Goal: Task Accomplishment & Management: Complete application form

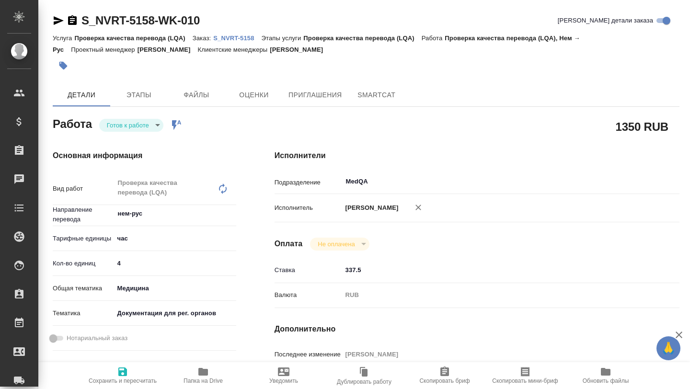
scroll to position [169, 0]
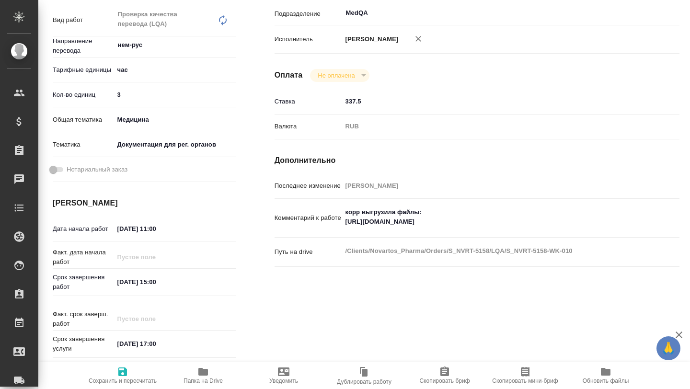
click at [232, 97] on input "3" at bounding box center [175, 95] width 122 height 14
click at [232, 97] on input "2" at bounding box center [174, 95] width 121 height 14
click at [232, 97] on input "1" at bounding box center [174, 95] width 121 height 14
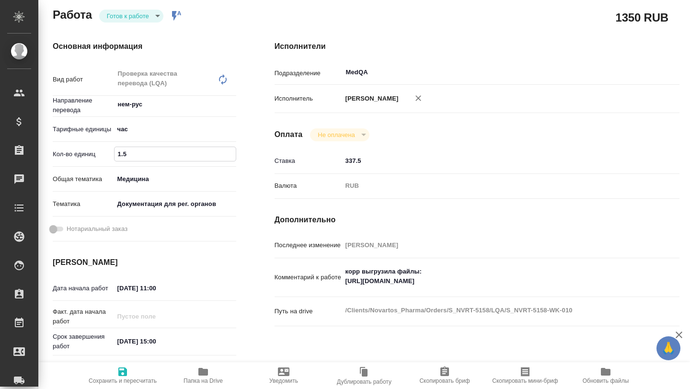
scroll to position [105, 0]
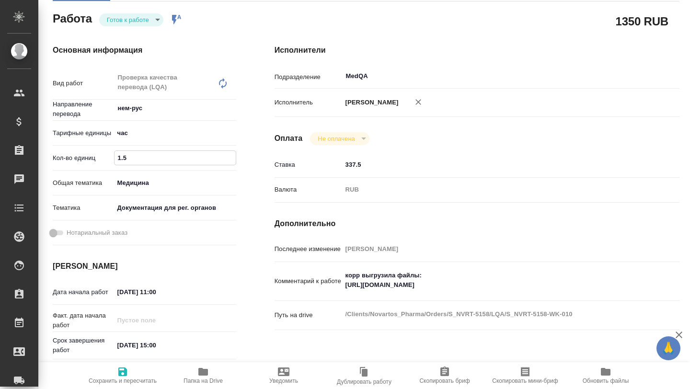
type input "1.5"
click at [122, 370] on icon "button" at bounding box center [122, 371] width 11 height 11
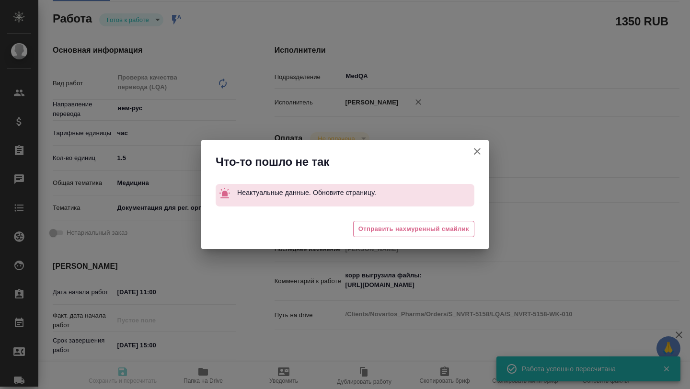
type input "readyForWork"
type input "нем-рус"
type input "5a8b1489cc6b4906c91bfd93"
type input "4"
type input "med"
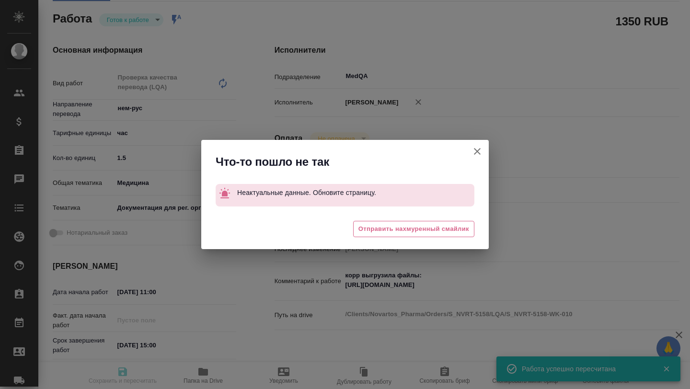
type input "5f647205b73bc97568ca66c6"
type input "28.08.2025 11:00"
type input "28.08.2025 15:00"
type input "[DATE] 17:00"
type input "MedQA"
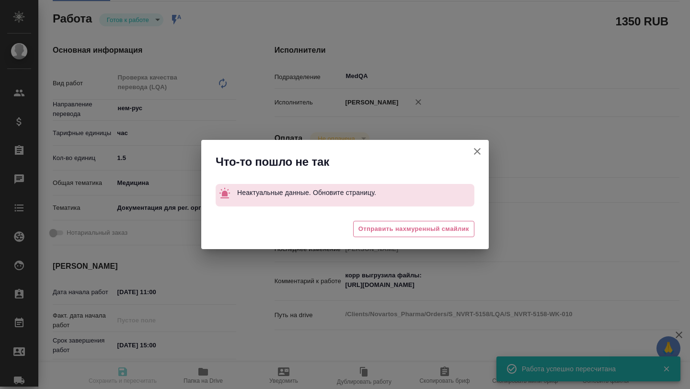
type input "notPayed"
type input "337.5"
type input "RUB"
type input "[PERSON_NAME]"
type input "S_NVRT-5158"
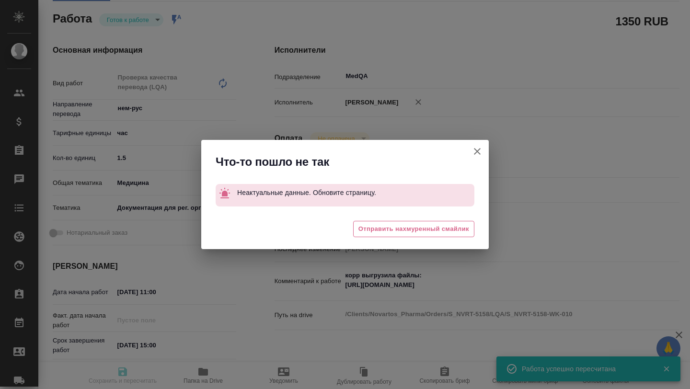
type input "Проверка качества перевода (LQA)"
type input "[PERSON_NAME]"
type input "/Clients/Novartos_Pharma/Orders/S_NVRT-5158"
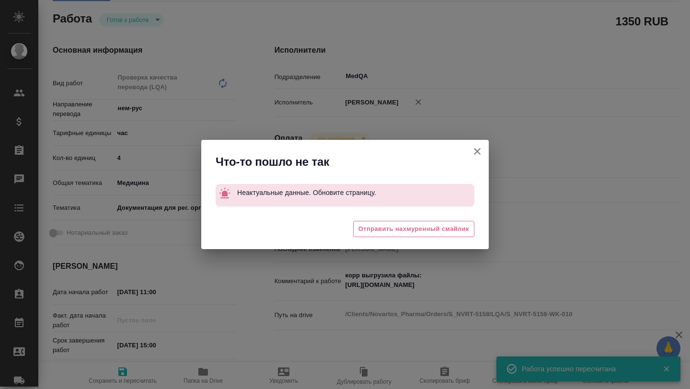
click at [479, 157] on button "[PERSON_NAME] детали заказа" at bounding box center [477, 151] width 23 height 23
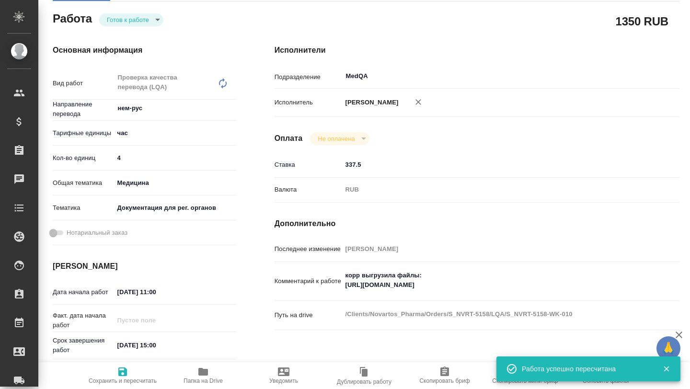
scroll to position [0, 0]
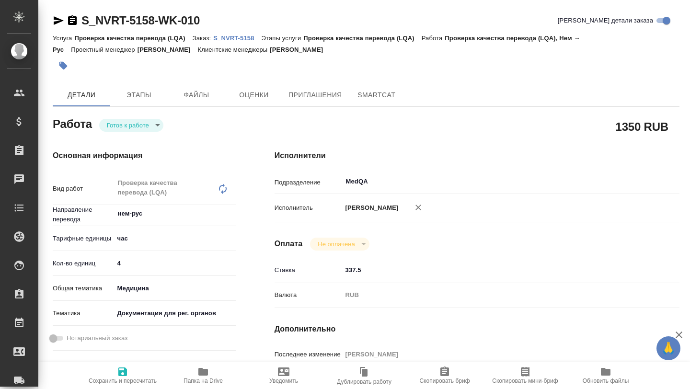
type textarea "x"
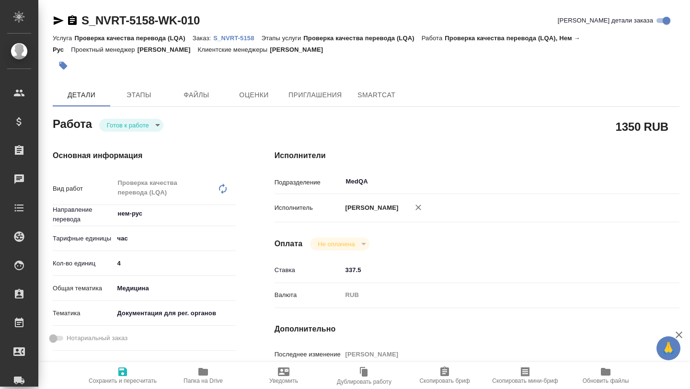
type textarea "x"
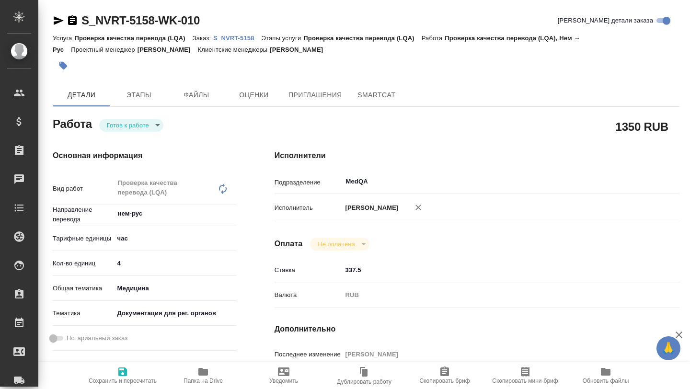
type textarea "x"
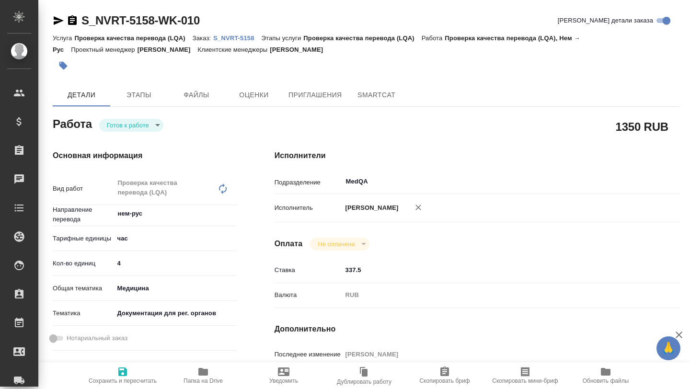
type textarea "x"
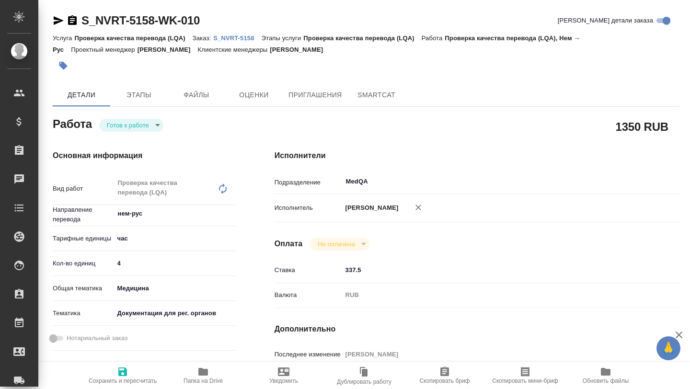
type textarea "x"
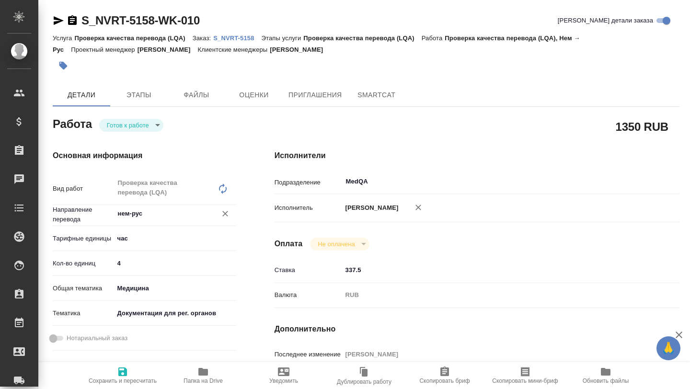
type textarea "x"
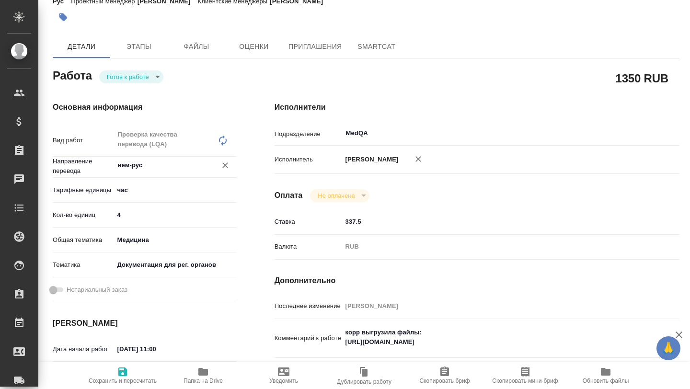
scroll to position [71, 0]
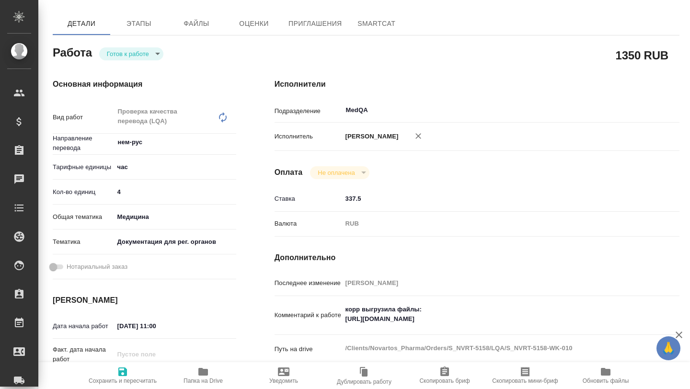
type textarea "x"
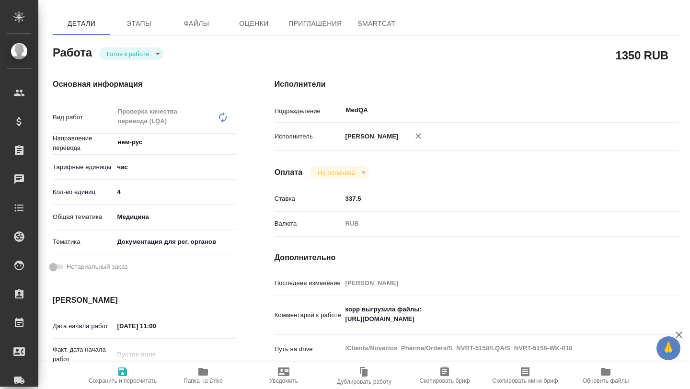
type input "3"
click at [230, 193] on input "3" at bounding box center [175, 192] width 122 height 14
type textarea "x"
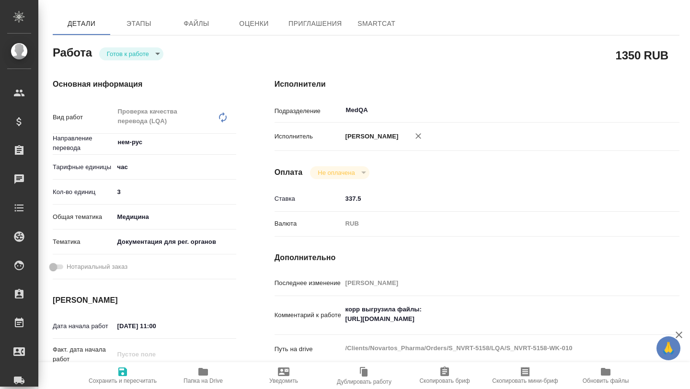
type textarea "x"
type input "2"
click at [230, 193] on input "2" at bounding box center [174, 192] width 121 height 14
type textarea "x"
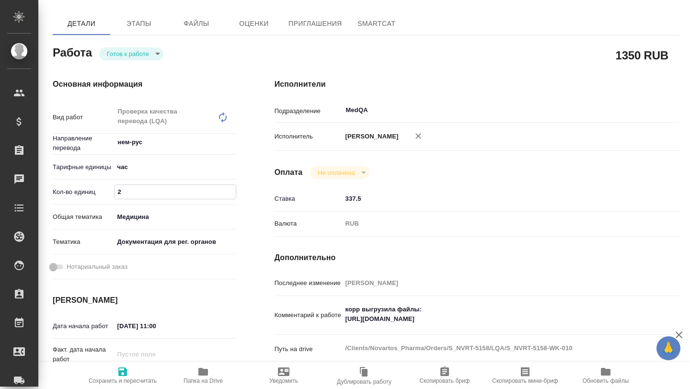
type textarea "x"
type input "1"
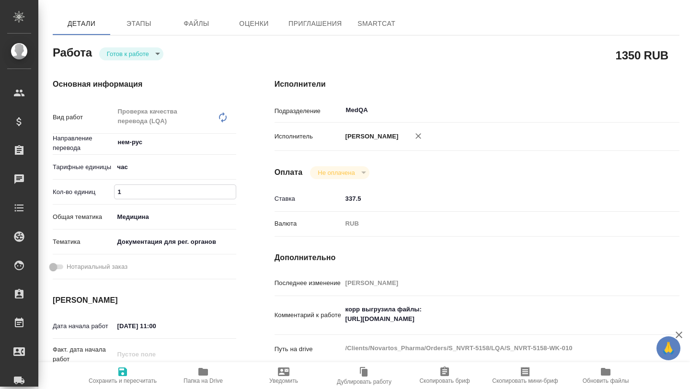
click at [230, 193] on input "1" at bounding box center [174, 192] width 121 height 14
type textarea "x"
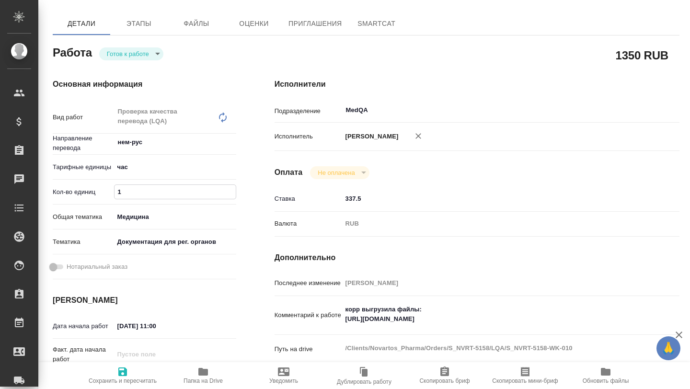
type textarea "x"
type input "1.5"
type textarea "x"
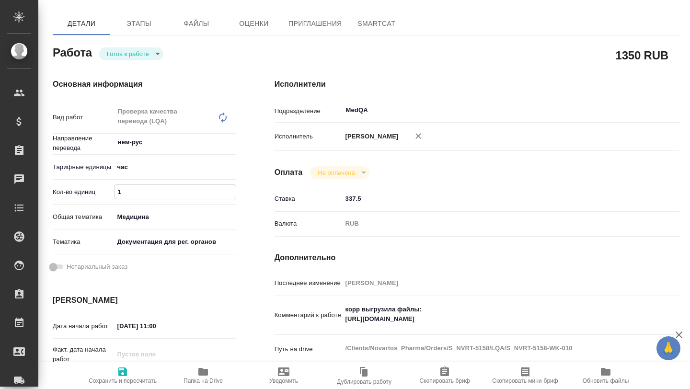
type textarea "x"
type input "1.5"
click at [118, 377] on span "Сохранить и пересчитать" at bounding box center [123, 380] width 68 height 7
type textarea "x"
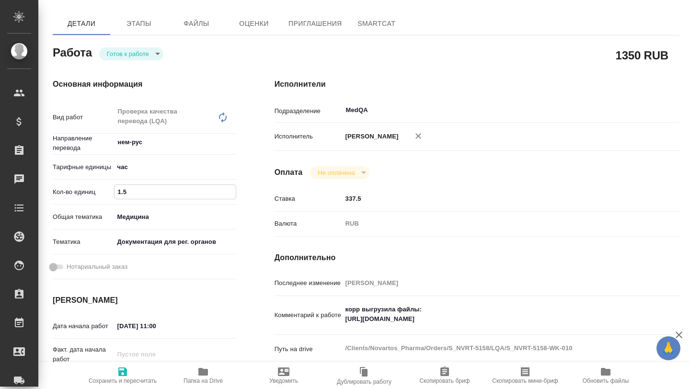
type textarea "x"
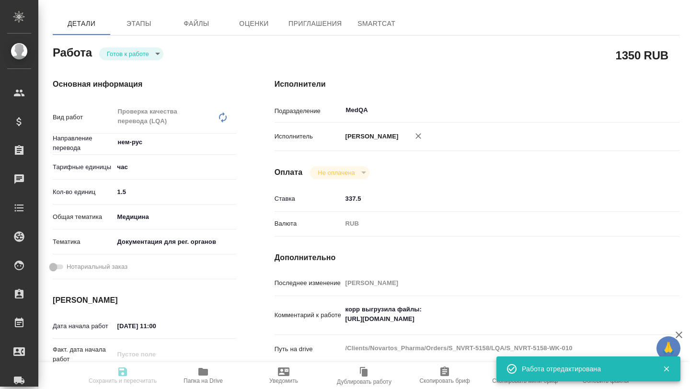
type textarea "x"
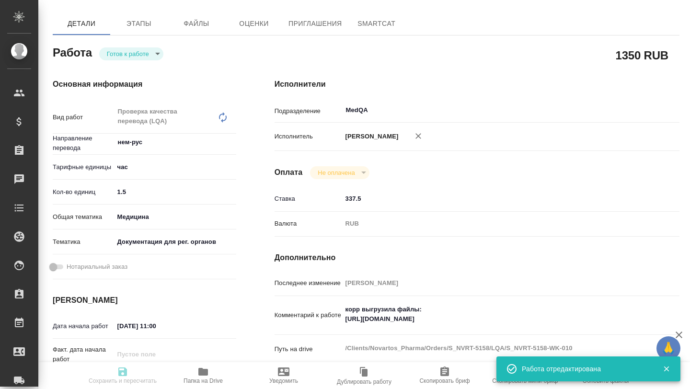
type input "readyForWork"
type textarea "Проверка качества перевода (LQA)"
type textarea "x"
type input "нем-рус"
type input "5a8b1489cc6b4906c91bfd93"
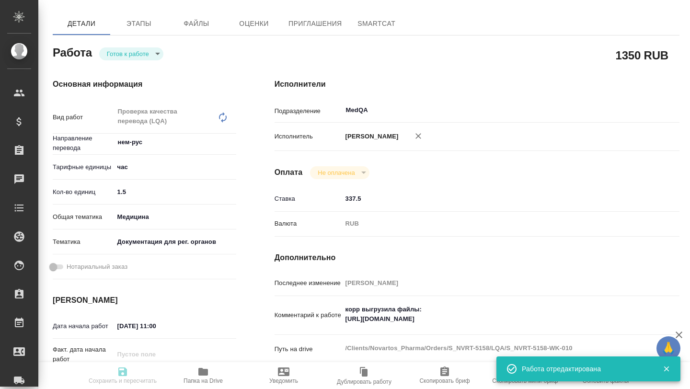
type input "1.5"
type input "med"
type input "5f647205b73bc97568ca66c6"
type input "28.08.2025 11:00"
type input "28.08.2025 15:00"
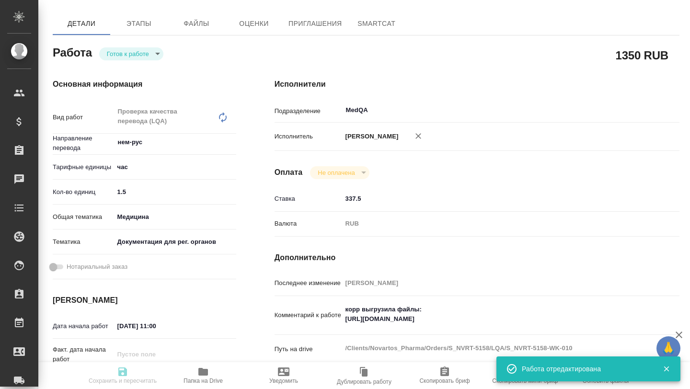
type input "28.08.2025 17:00"
type input "MedQA"
type input "notPayed"
type input "337.5"
type input "RUB"
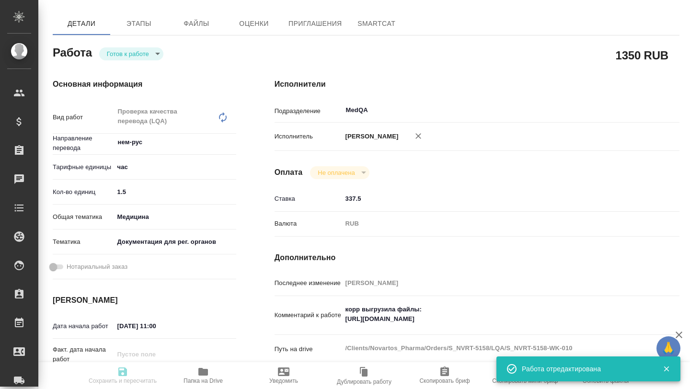
type input "Борзова Анастасия"
type textarea "корр выгрузила файлы: https://drive.awatera.com/f/10178860"
type textarea "x"
type textarea "/Clients/Novartos_Pharma/Orders/S_NVRT-5158/LQA/S_NVRT-5158-WK-010"
type textarea "x"
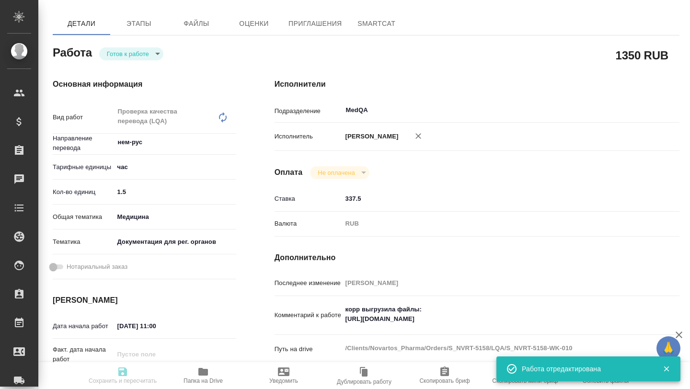
type input "S_NVRT-5158"
type input "Проверка качества перевода (LQA)"
type input "[PERSON_NAME]"
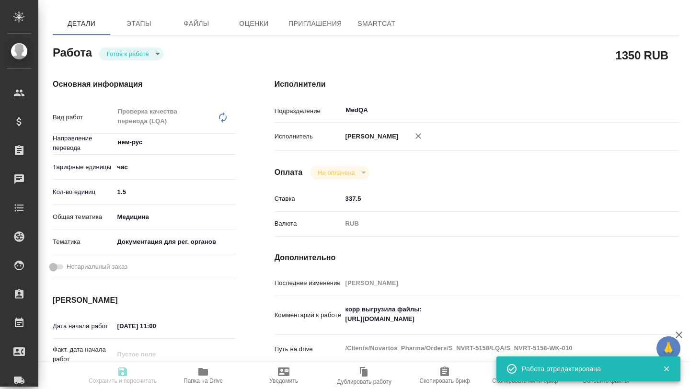
type input "/Clients/Novartos_Pharma/Orders/S_NVRT-5158"
type textarea "x"
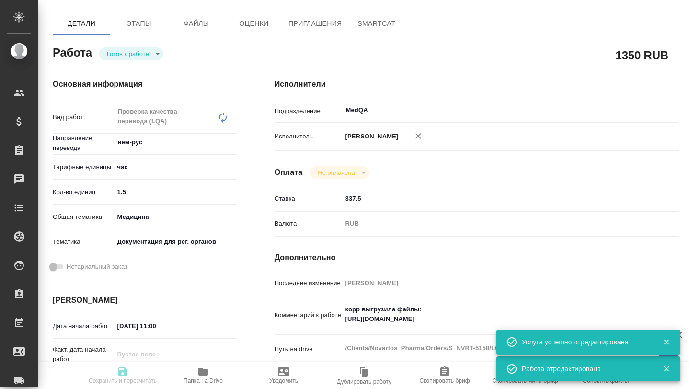
type textarea "x"
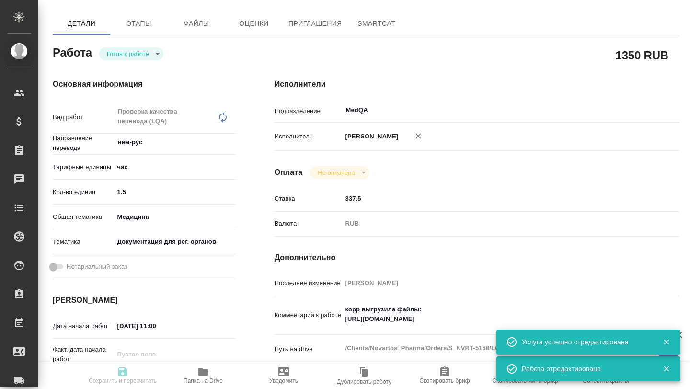
type textarea "x"
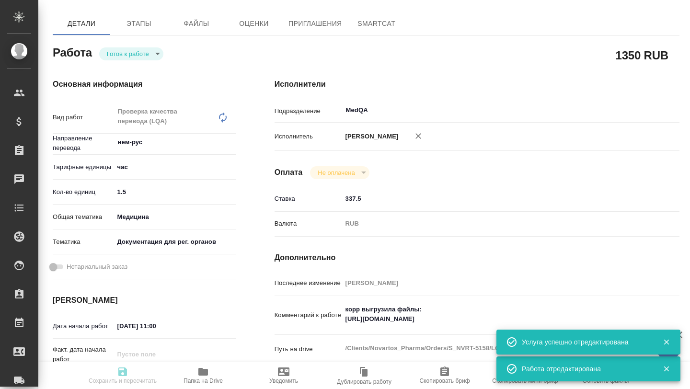
type textarea "x"
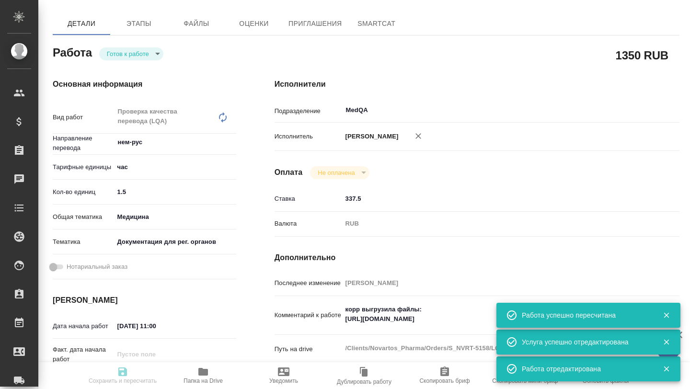
type input "readyForWork"
type textarea "Проверка качества перевода (LQA)"
type textarea "x"
type input "нем-рус"
type input "5a8b1489cc6b4906c91bfd93"
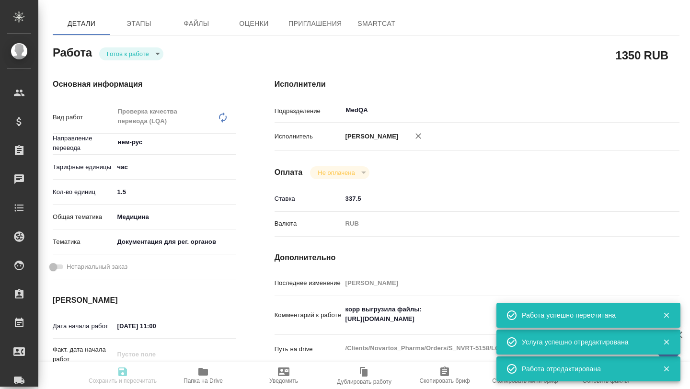
type input "1.5"
type input "med"
type input "5f647205b73bc97568ca66c6"
type input "28.08.2025 11:00"
type input "28.08.2025 15:00"
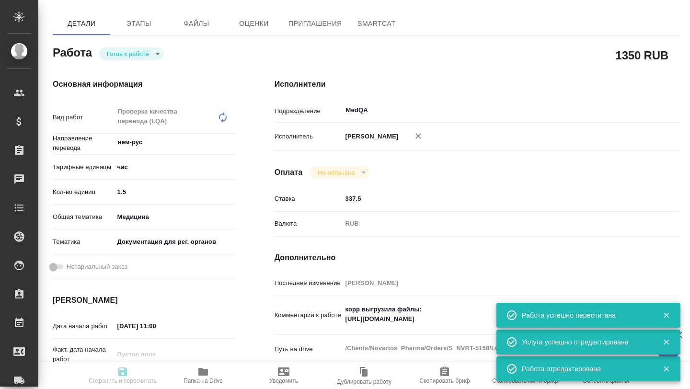
type input "28.08.2025 17:00"
type input "MedQA"
type input "notPayed"
type input "337.5"
type input "RUB"
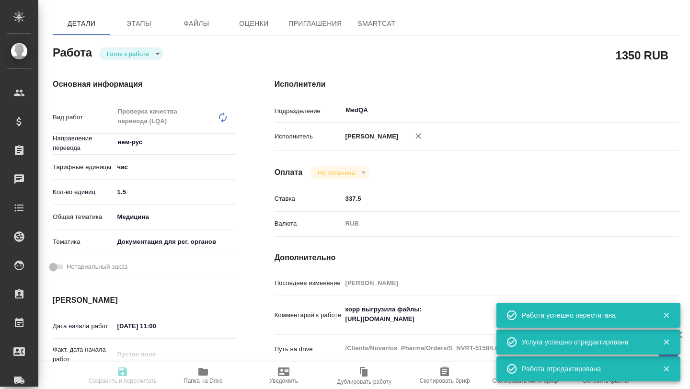
type input "Борзова Анастасия"
type textarea "корр выгрузила файлы: https://drive.awatera.com/f/10178860"
type textarea "x"
type textarea "/Clients/Novartos_Pharma/Orders/S_NVRT-5158/LQA/S_NVRT-5158-WK-010"
type textarea "x"
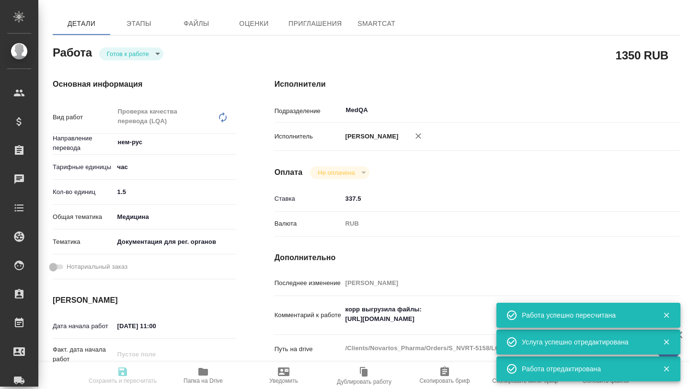
type input "S_NVRT-5158"
type input "Проверка качества перевода (LQA)"
type input "[PERSON_NAME]"
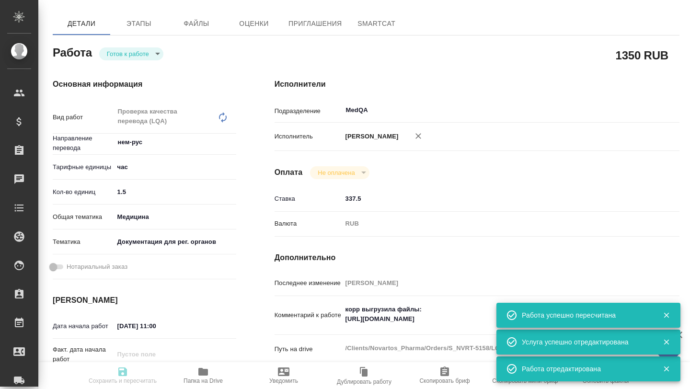
type input "/Clients/Novartos_Pharma/Orders/S_NVRT-5158"
type textarea "x"
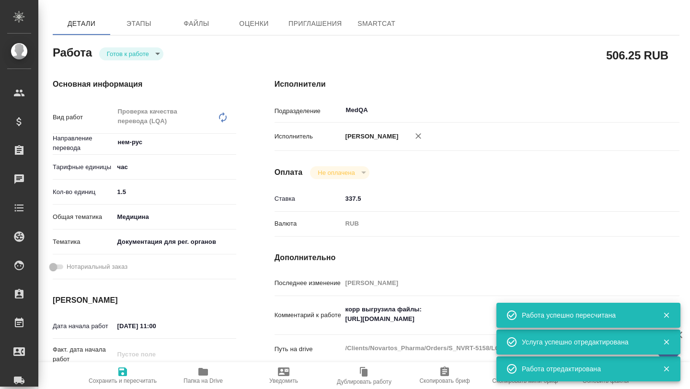
type textarea "x"
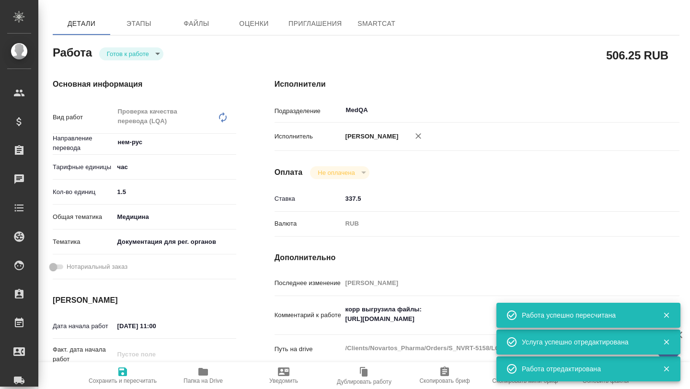
type textarea "x"
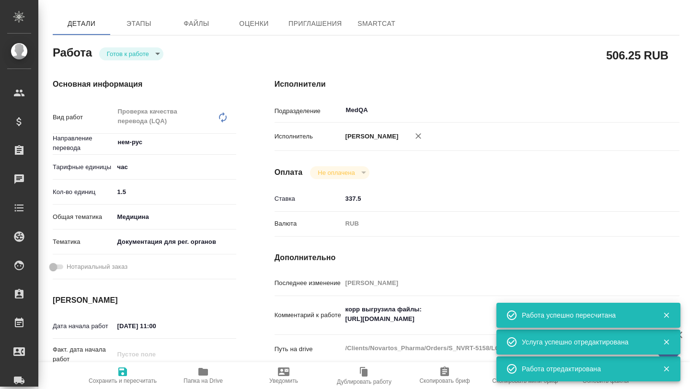
type textarea "x"
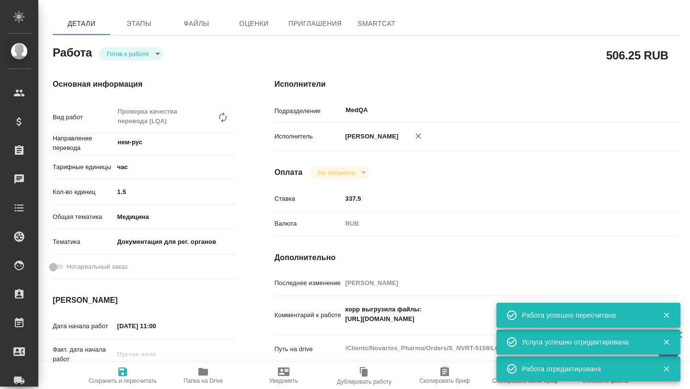
type textarea "x"
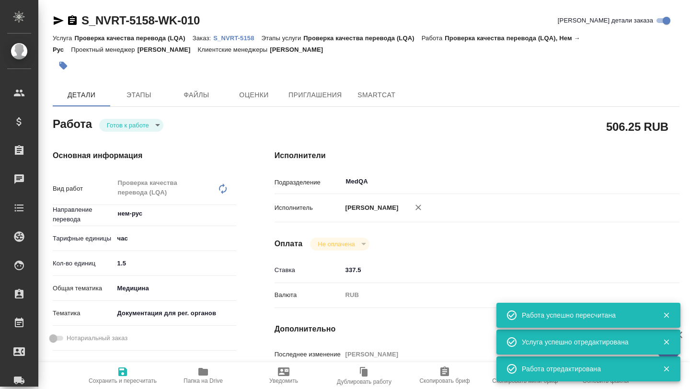
type textarea "x"
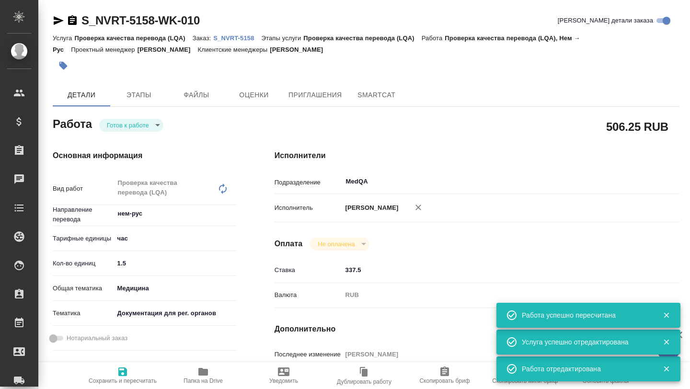
click at [235, 37] on p "S_NVRT-5158" at bounding box center [237, 37] width 48 height 7
click at [233, 268] on input "1.5" at bounding box center [175, 263] width 122 height 14
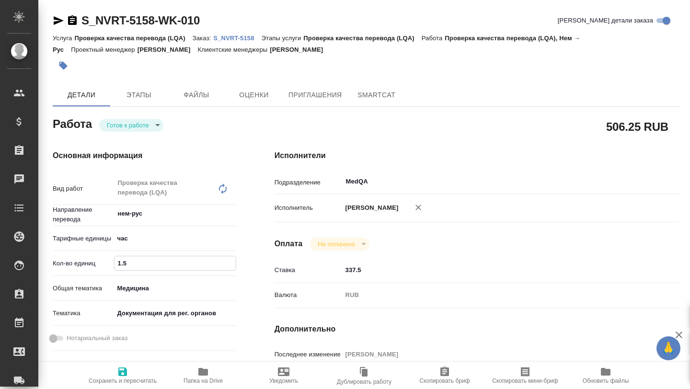
type input "1"
click at [231, 266] on input "1" at bounding box center [174, 263] width 121 height 14
type textarea "x"
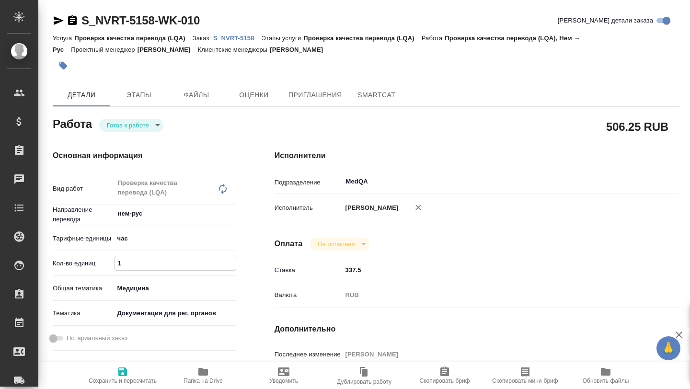
type textarea "x"
click at [119, 370] on icon "button" at bounding box center [122, 371] width 9 height 9
type textarea "x"
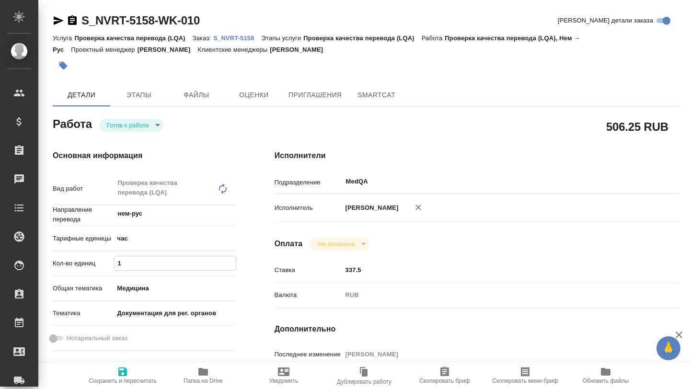
type textarea "x"
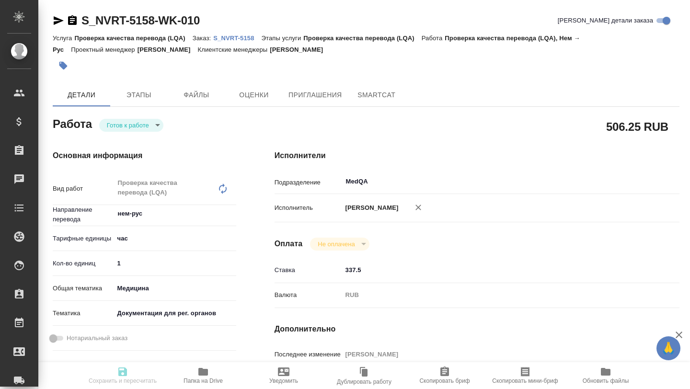
type textarea "x"
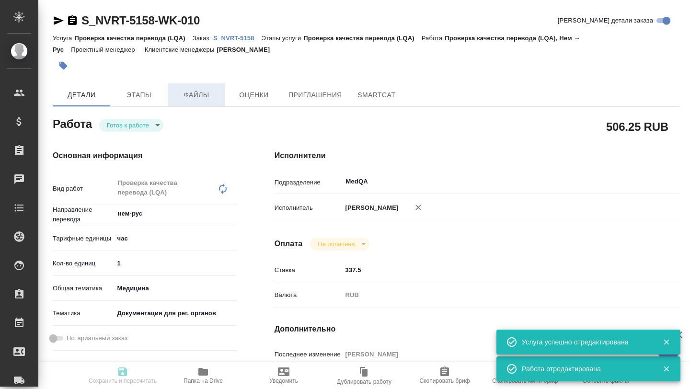
type input "readyForWork"
type textarea "Проверка качества перевода (LQA)"
type textarea "x"
type input "нем-рус"
type input "5a8b1489cc6b4906c91bfd93"
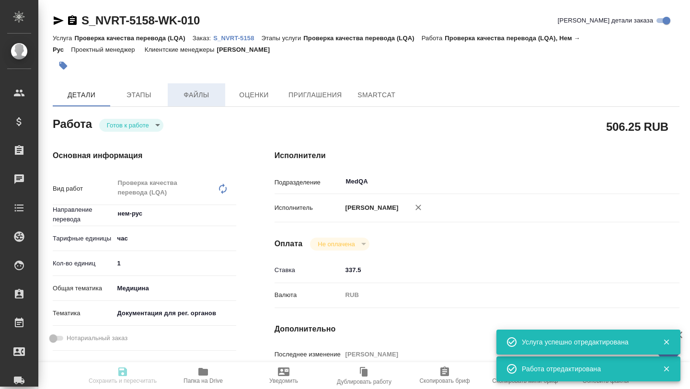
type input "1"
type input "med"
type input "5f647205b73bc97568ca66c6"
type input "28.08.2025 11:00"
type input "28.08.2025 15:00"
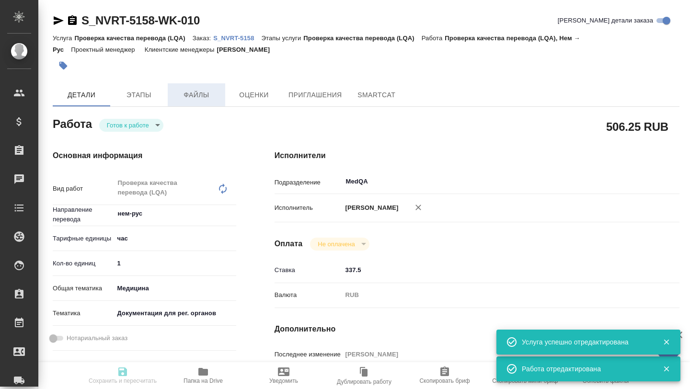
type input "28.08.2025 17:00"
type input "MedQA"
type input "notPayed"
type input "337.5"
type input "RUB"
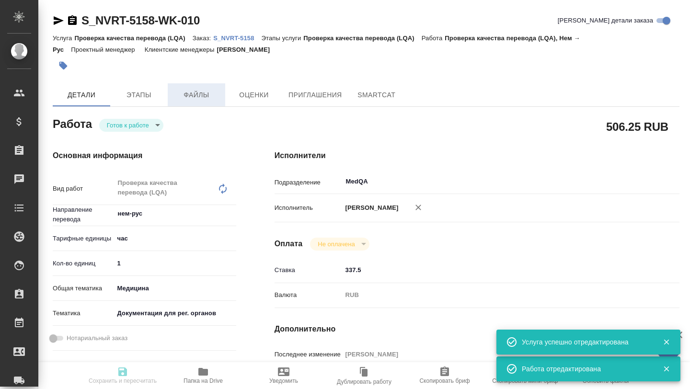
type input "Борзова Анастасия"
type textarea "корр выгрузила файлы: https://drive.awatera.com/f/10178860"
type textarea "x"
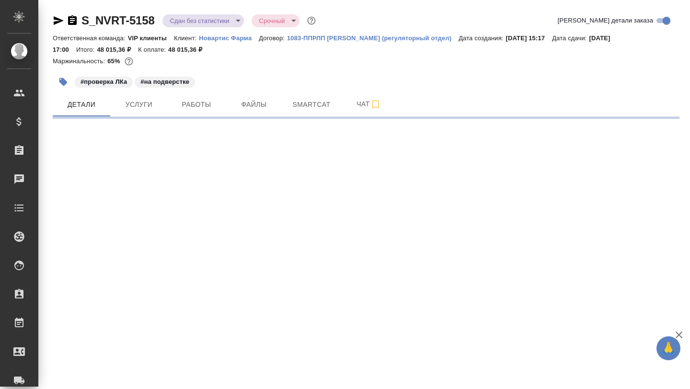
select select "RU"
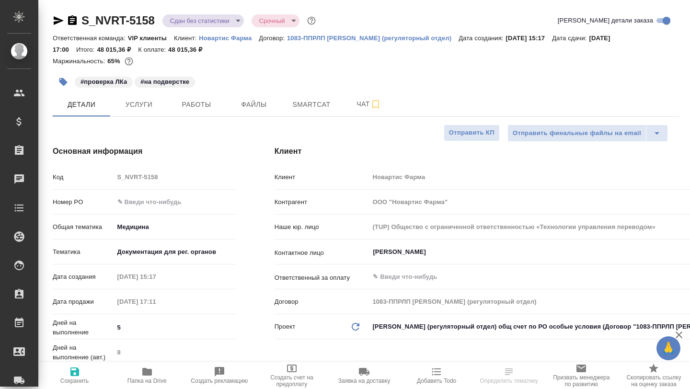
type textarea "x"
type input "[PERSON_NAME]"
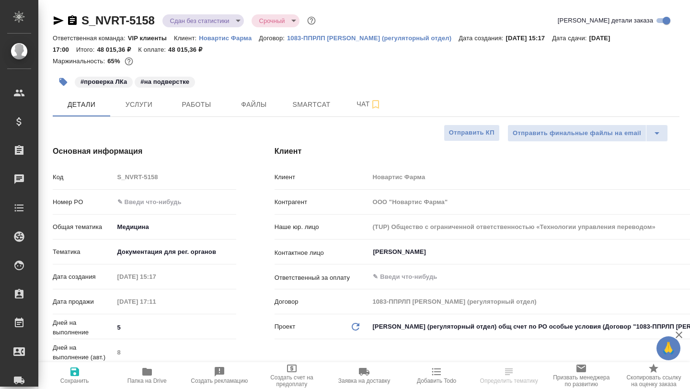
type textarea "x"
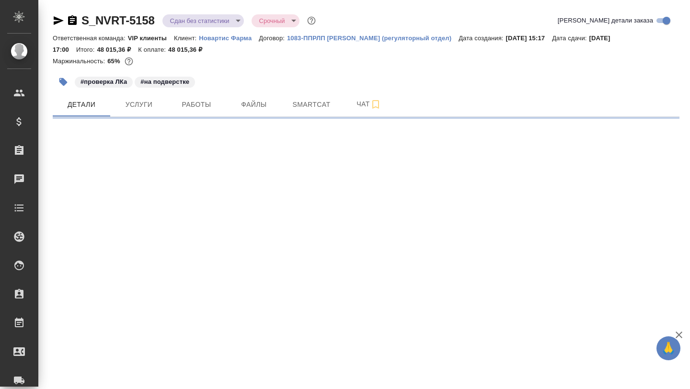
select select "RU"
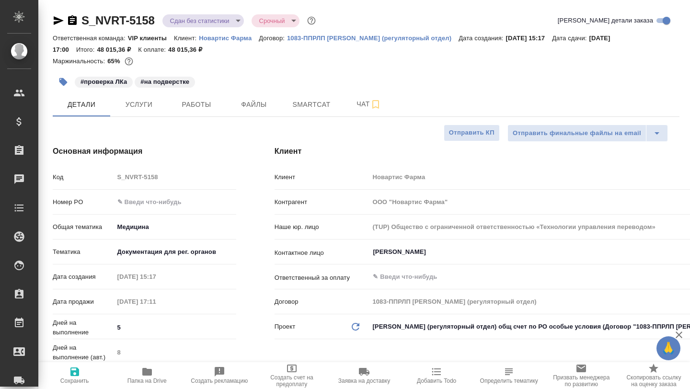
type textarea "x"
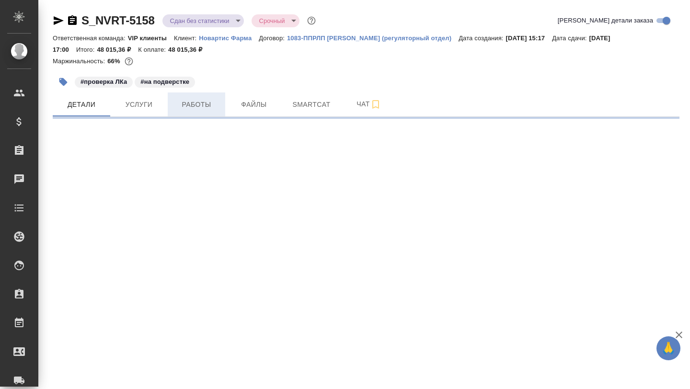
select select "RU"
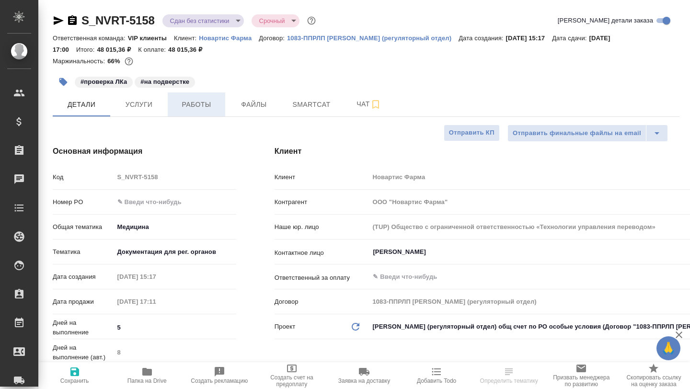
type textarea "x"
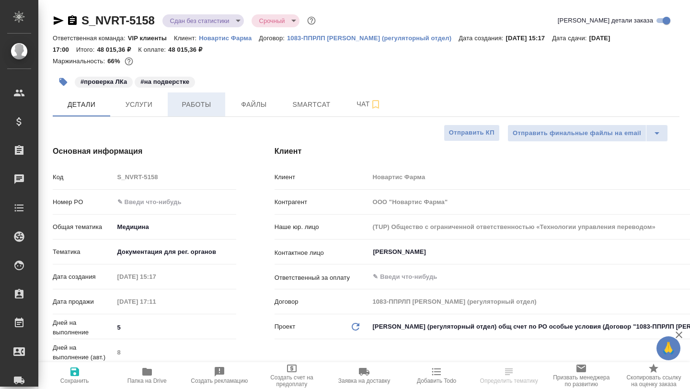
type textarea "x"
select select "RU"
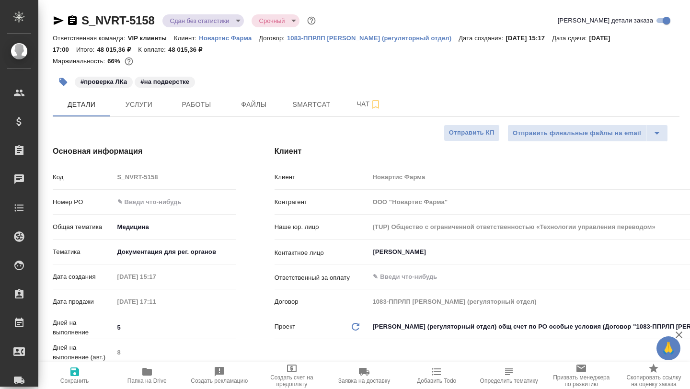
type textarea "x"
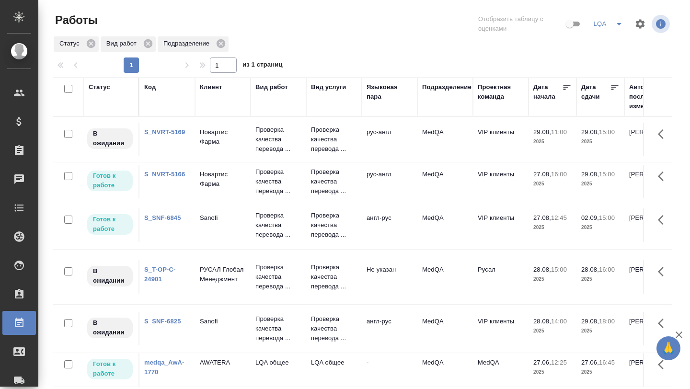
click at [210, 326] on td "Sanofi" at bounding box center [223, 329] width 56 height 34
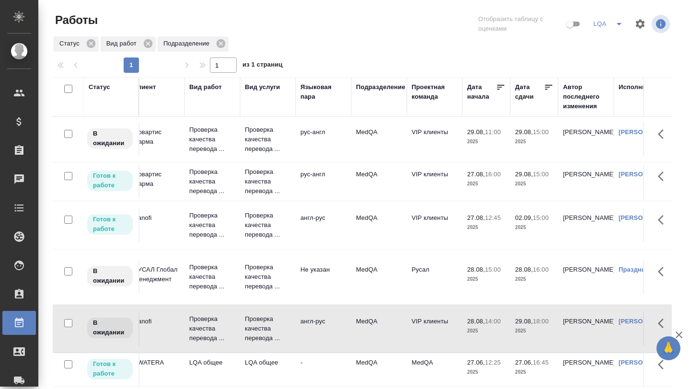
scroll to position [0, 67]
click at [212, 225] on p "Проверка качества перевода ..." at bounding box center [212, 225] width 46 height 29
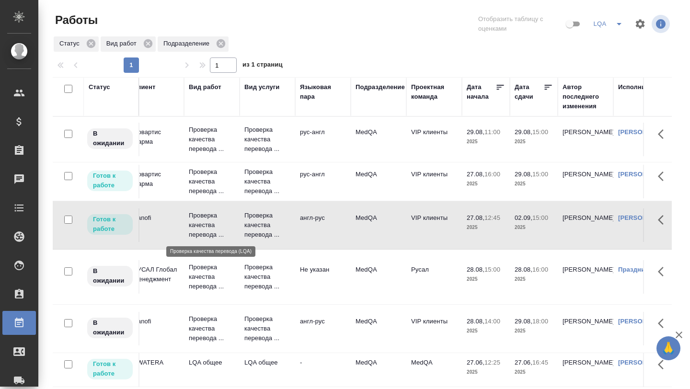
click at [212, 225] on p "Проверка качества перевода ..." at bounding box center [212, 225] width 46 height 29
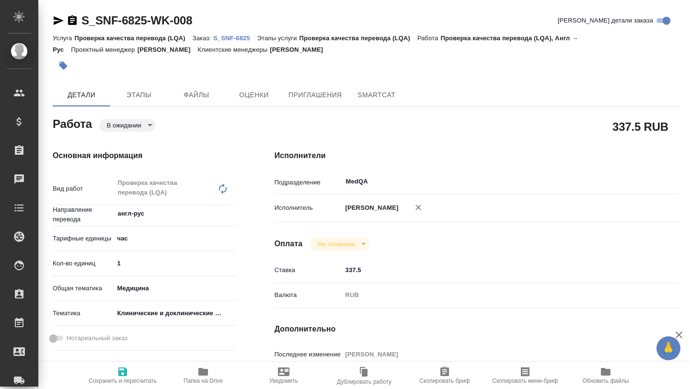
type textarea "x"
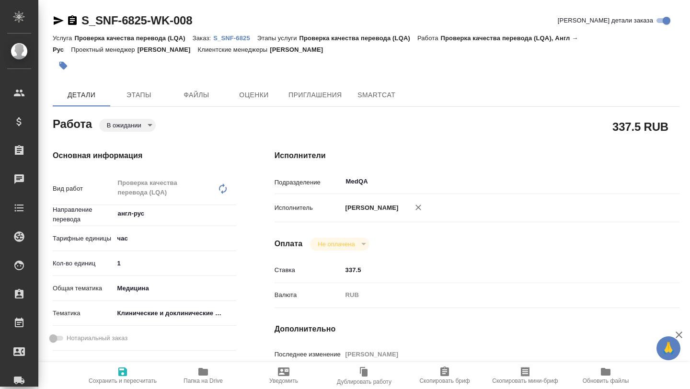
type textarea "x"
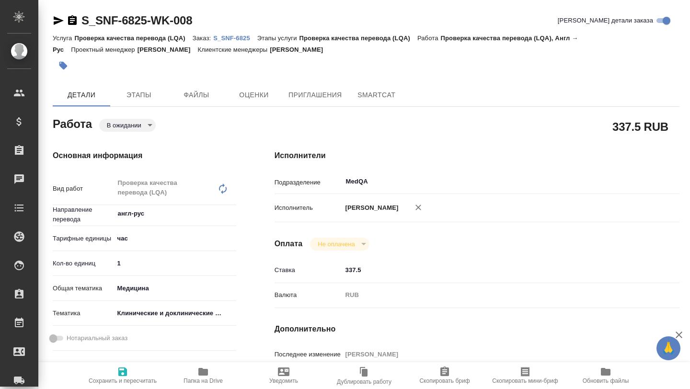
type textarea "x"
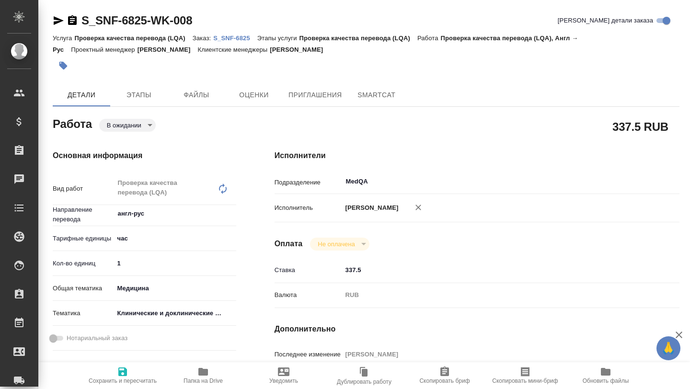
type textarea "x"
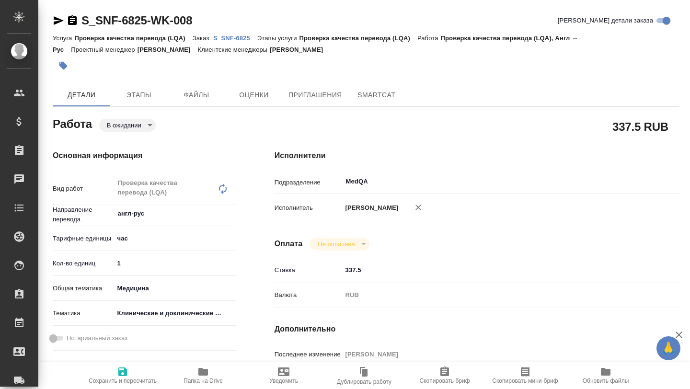
type textarea "x"
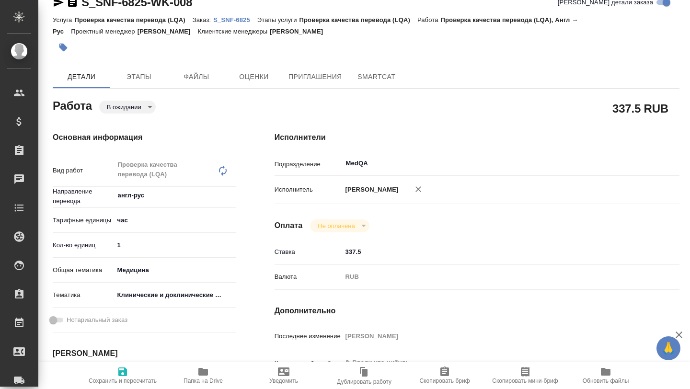
type textarea "x"
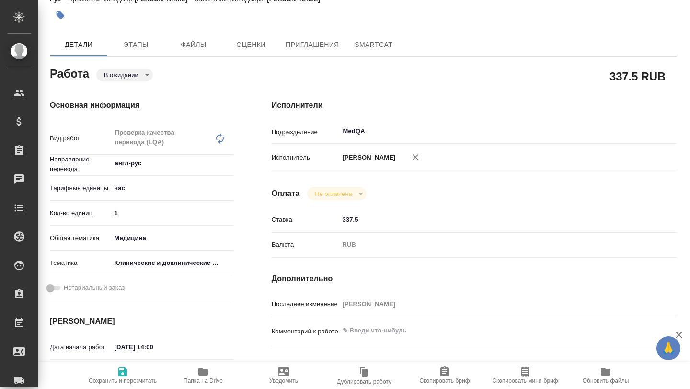
scroll to position [0, 3]
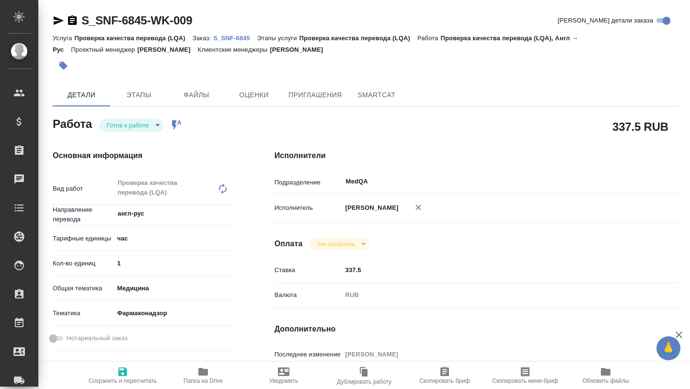
type textarea "x"
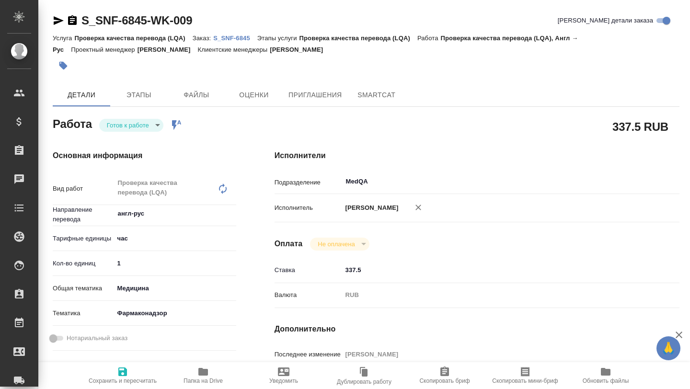
type textarea "x"
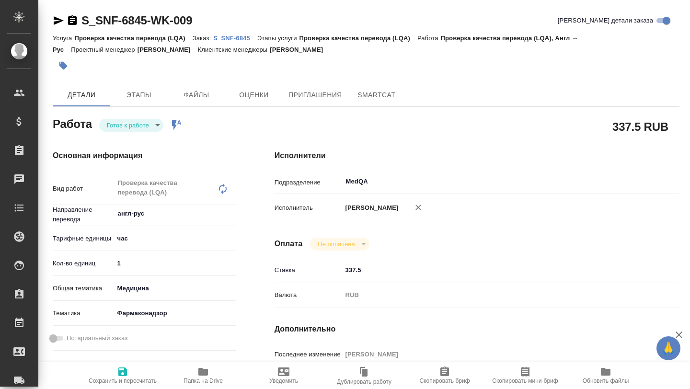
type textarea "x"
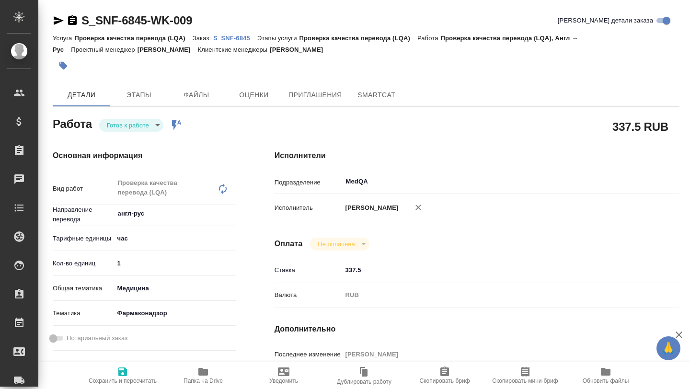
type textarea "x"
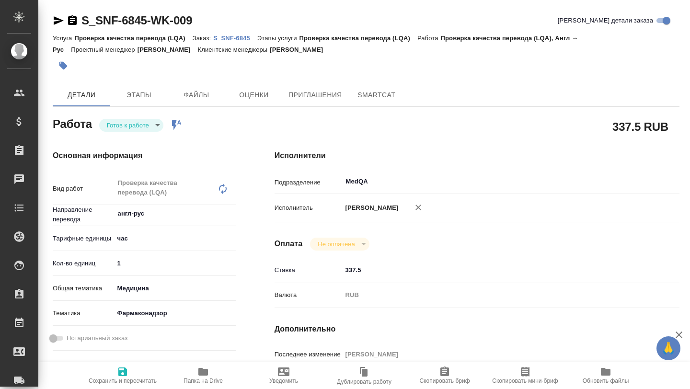
type textarea "x"
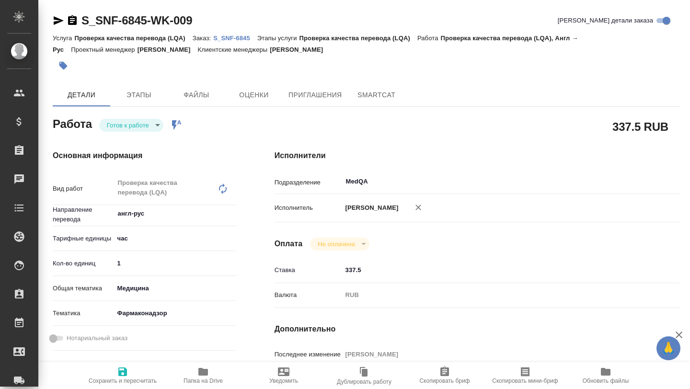
type textarea "x"
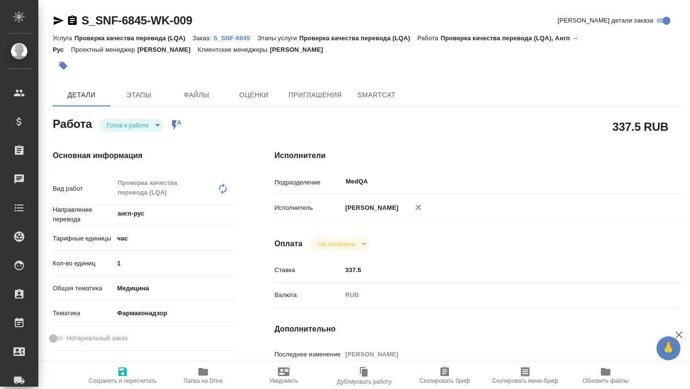
type textarea "x"
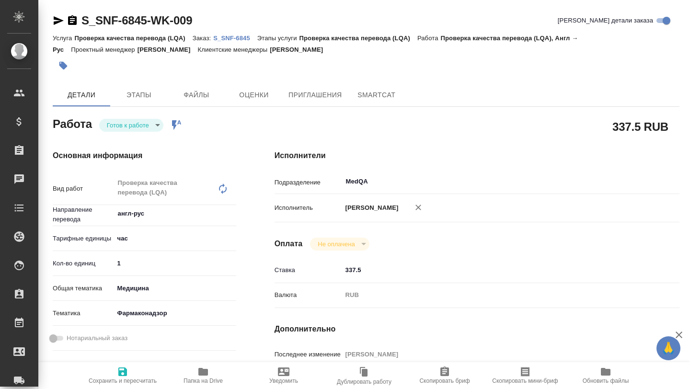
type textarea "x"
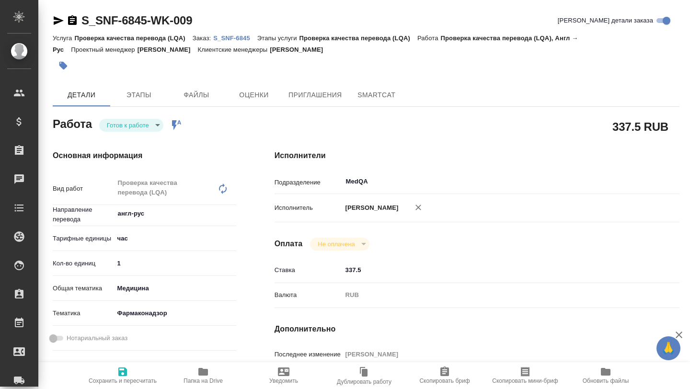
click at [223, 38] on p "S_SNF-6845" at bounding box center [235, 37] width 44 height 7
click at [228, 37] on p "S_SNF-6845" at bounding box center [235, 37] width 44 height 7
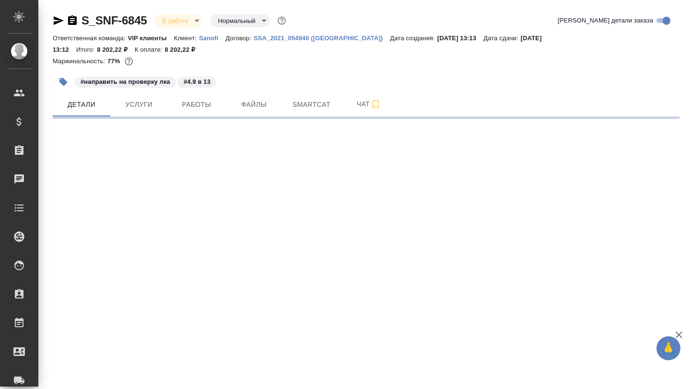
select select "RU"
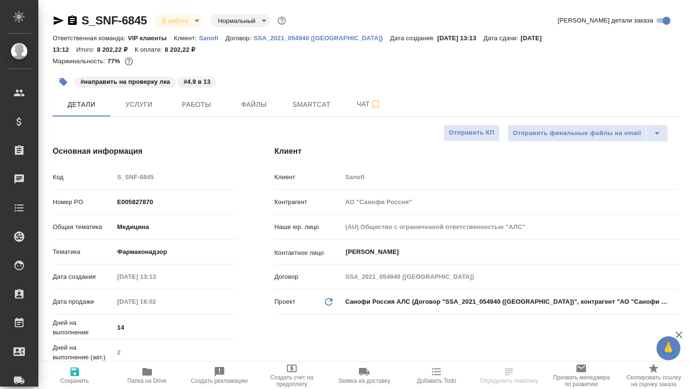
type textarea "x"
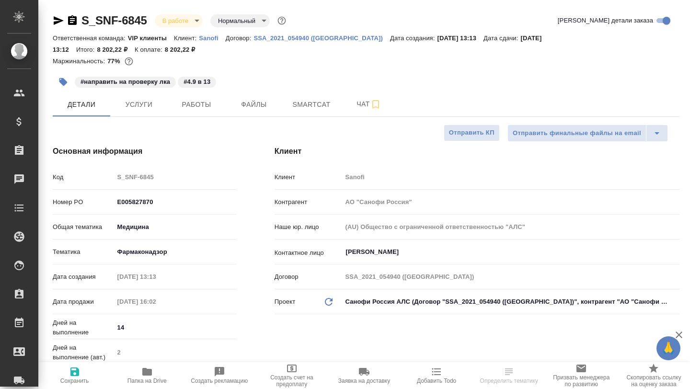
type textarea "x"
click at [199, 103] on span "Работы" at bounding box center [196, 105] width 46 height 12
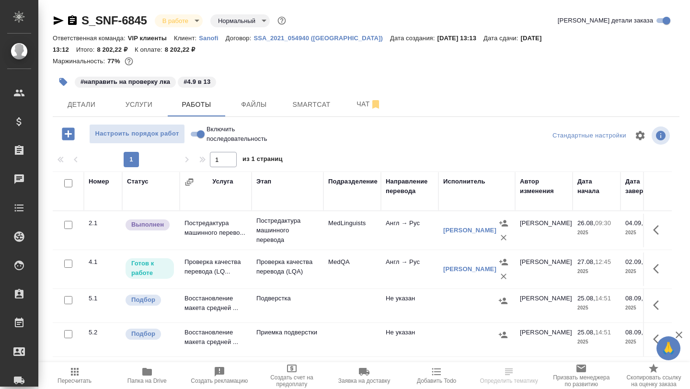
scroll to position [23, 0]
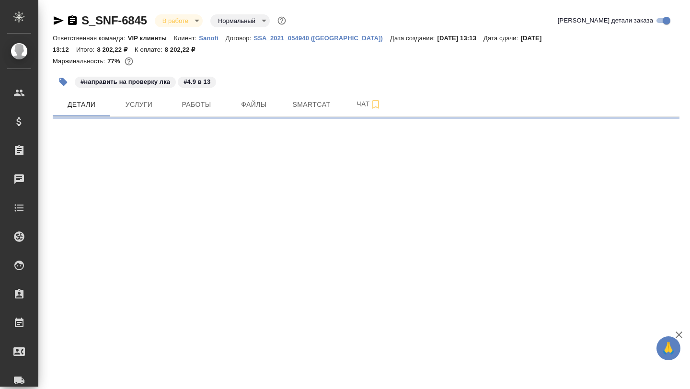
select select "RU"
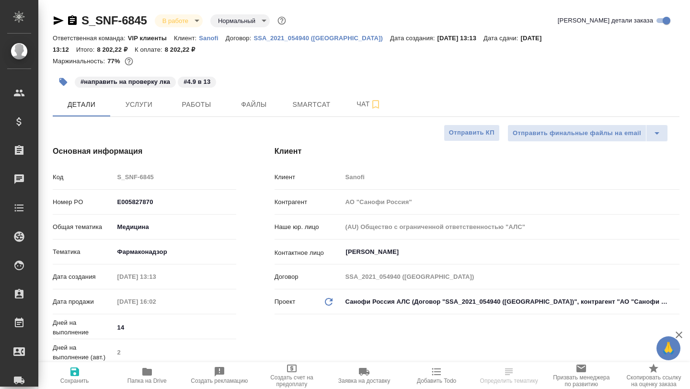
type textarea "x"
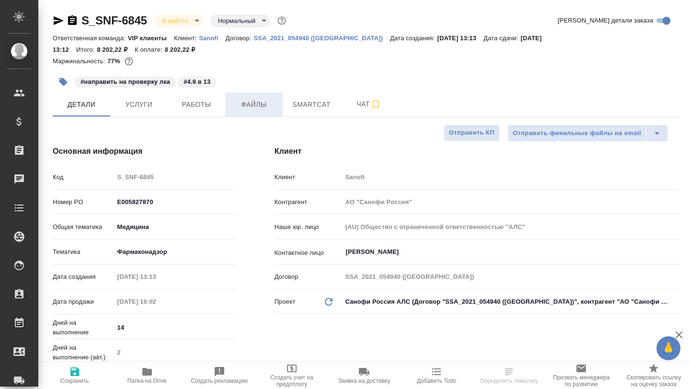
type textarea "x"
click at [198, 106] on span "Работы" at bounding box center [196, 105] width 46 height 12
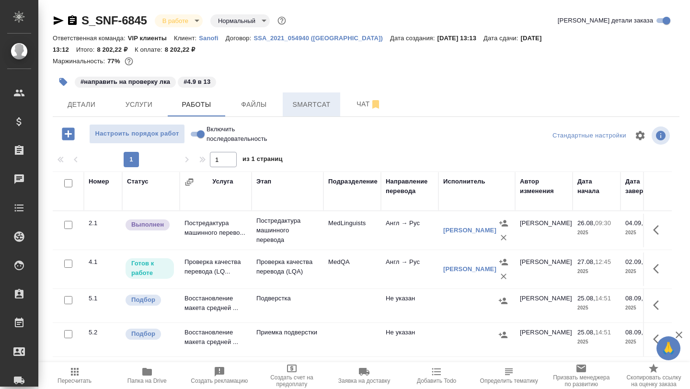
click at [299, 113] on button "Smartcat" at bounding box center [311, 104] width 57 height 24
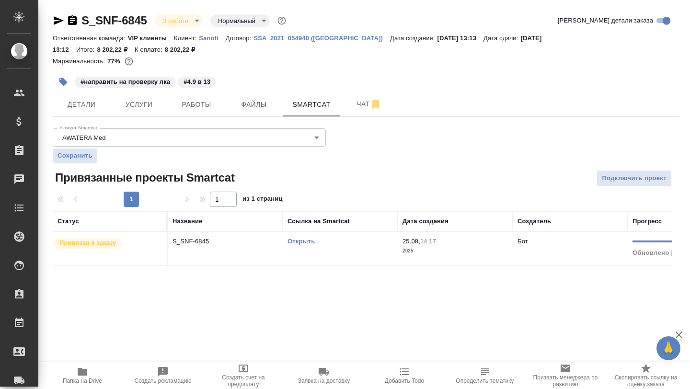
click at [292, 241] on link "Открыть" at bounding box center [300, 241] width 27 height 7
click at [87, 105] on span "Детали" at bounding box center [81, 105] width 46 height 12
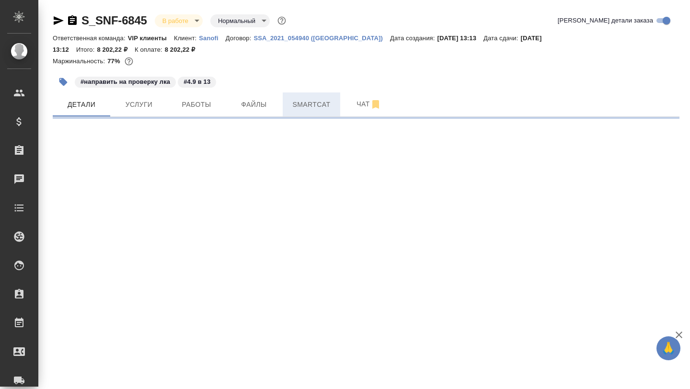
select select "RU"
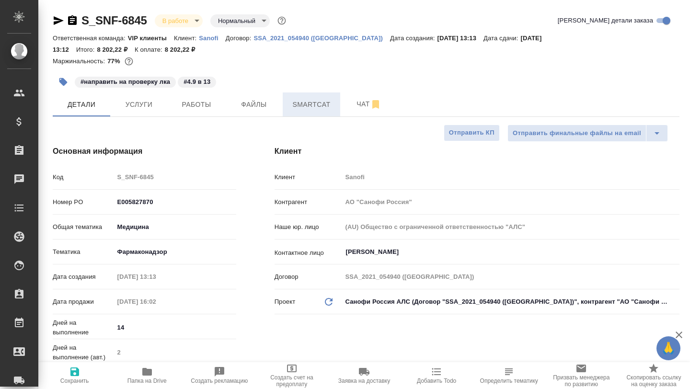
type textarea "x"
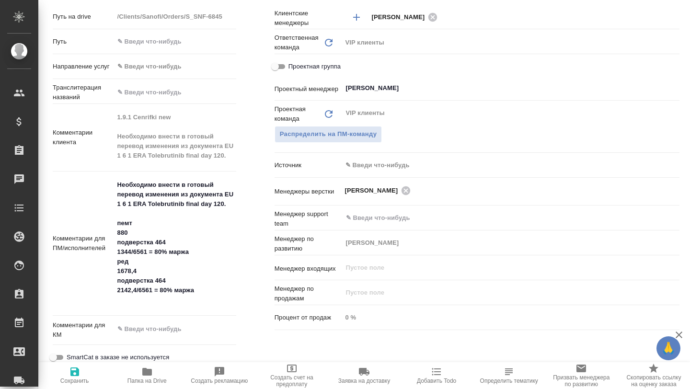
scroll to position [478, 0]
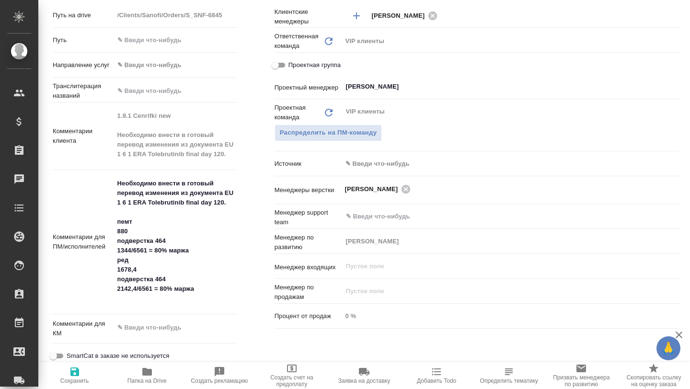
click at [149, 371] on icon "button" at bounding box center [147, 372] width 10 height 8
type textarea "x"
